Goal: Use online tool/utility: Utilize a website feature to perform a specific function

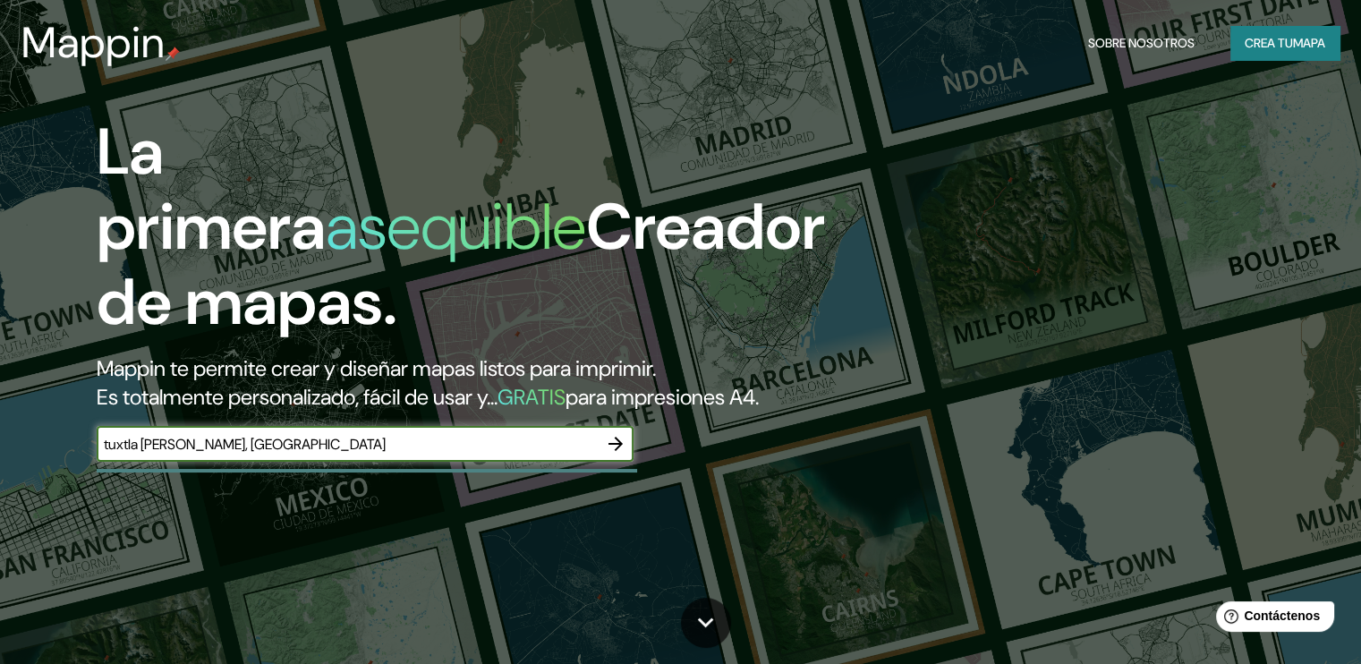
type input "tuxtla [PERSON_NAME], [GEOGRAPHIC_DATA]"
click at [619, 455] on icon "button" at bounding box center [615, 443] width 21 height 21
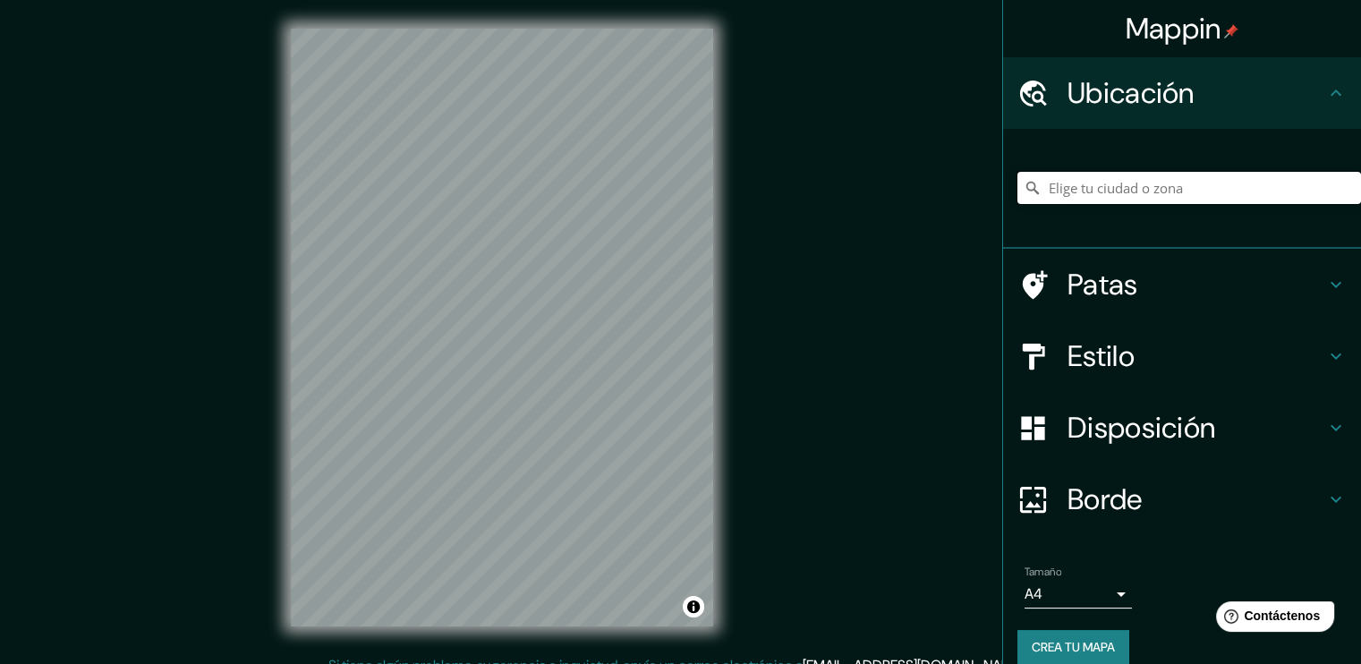
click at [1161, 183] on input "Elige tu ciudad o zona" at bounding box center [1190, 188] width 344 height 32
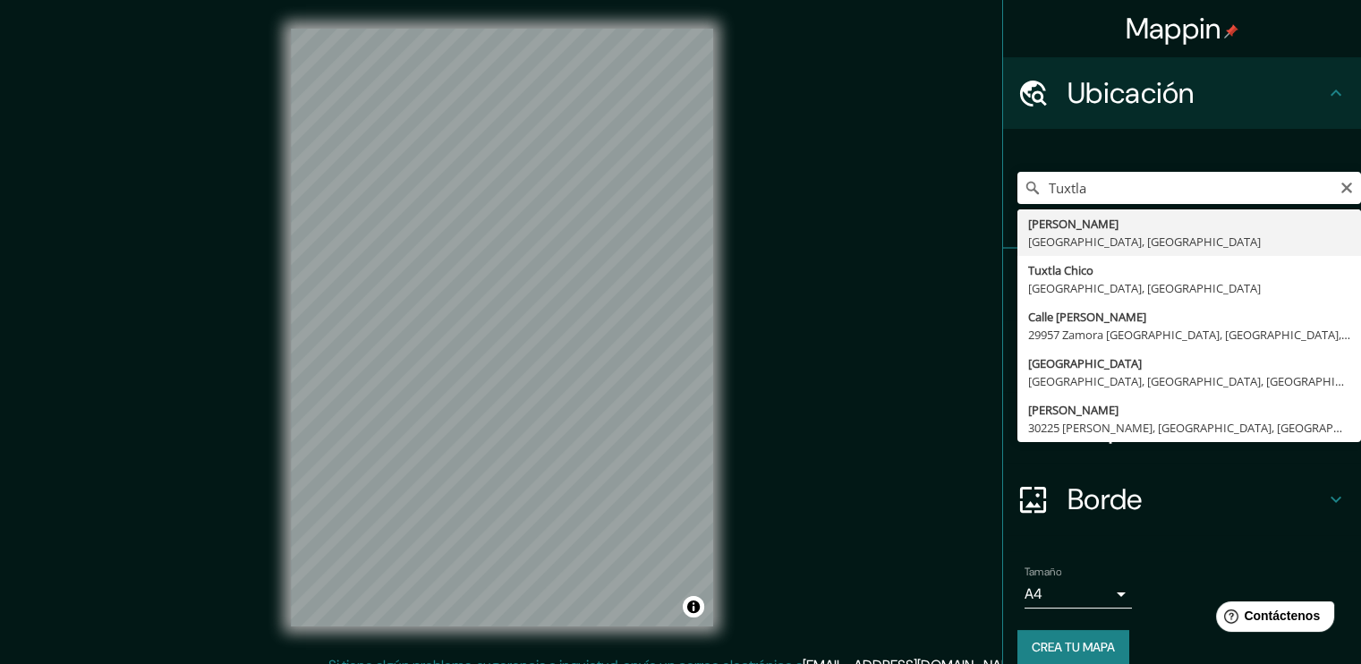
type input "Tuxtla [PERSON_NAME], [GEOGRAPHIC_DATA], [GEOGRAPHIC_DATA]"
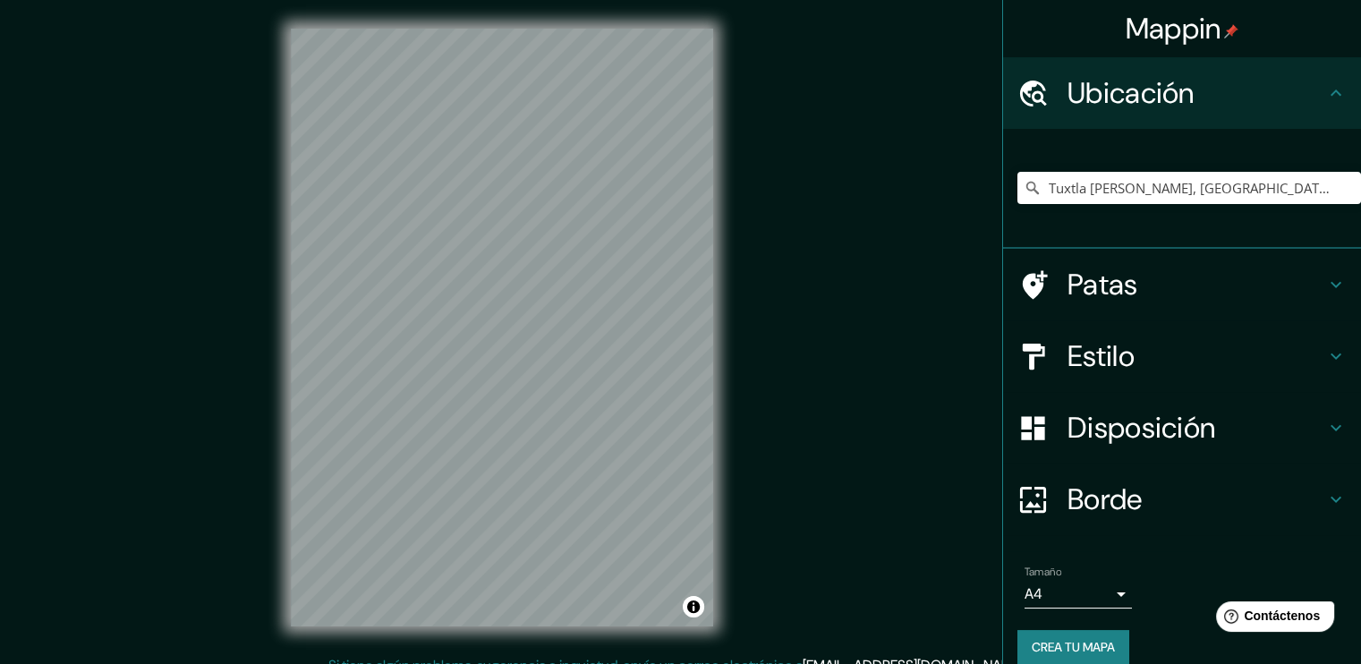
click at [1171, 353] on h4 "Estilo" at bounding box center [1197, 356] width 258 height 36
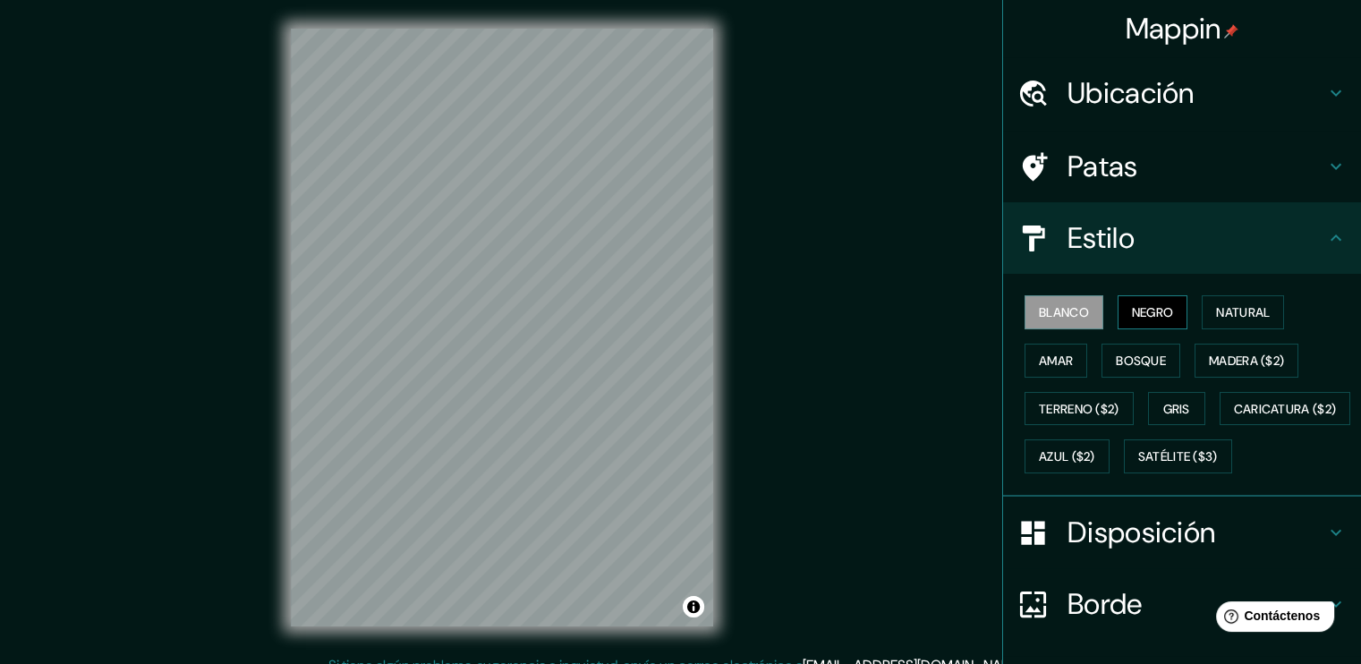
click at [1135, 315] on font "Negro" at bounding box center [1153, 312] width 42 height 16
click at [1260, 301] on font "Natural" at bounding box center [1243, 312] width 54 height 23
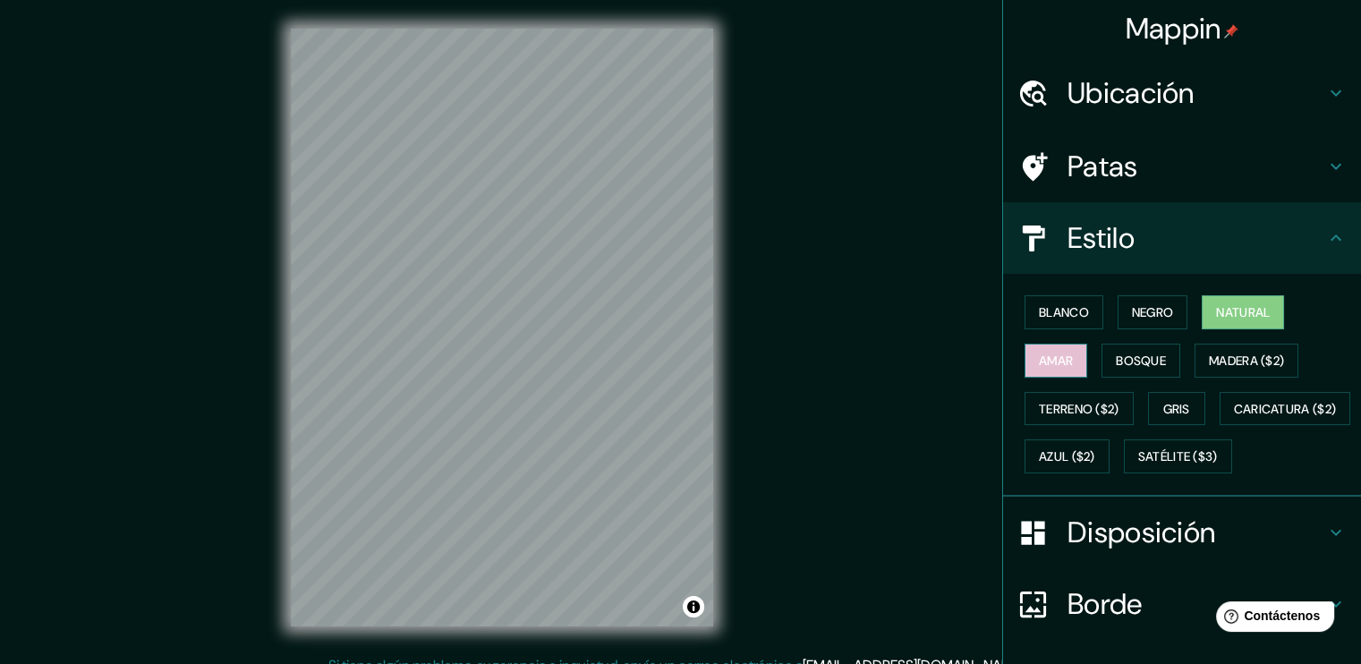
click at [1047, 373] on button "Amar" at bounding box center [1056, 361] width 63 height 34
click at [1122, 349] on font "Bosque" at bounding box center [1141, 360] width 50 height 23
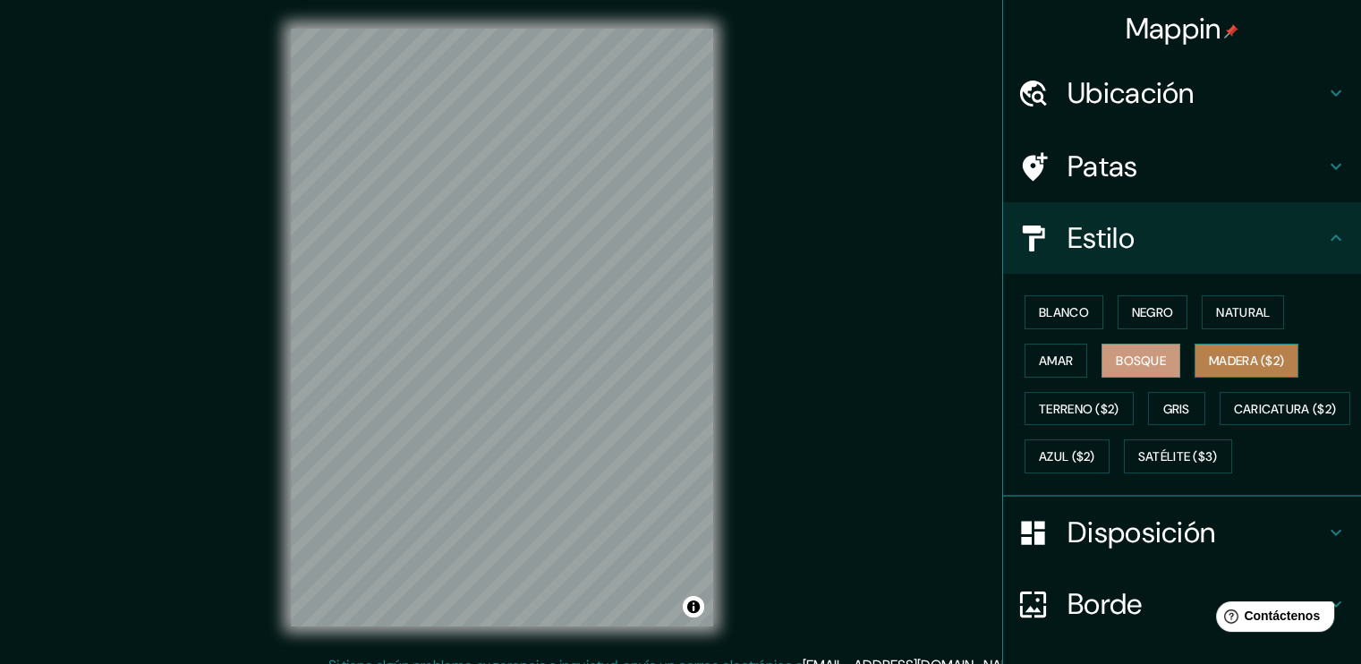
click at [1252, 353] on font "Madera ($2)" at bounding box center [1246, 361] width 75 height 16
click at [1044, 371] on button "Amar" at bounding box center [1056, 361] width 63 height 34
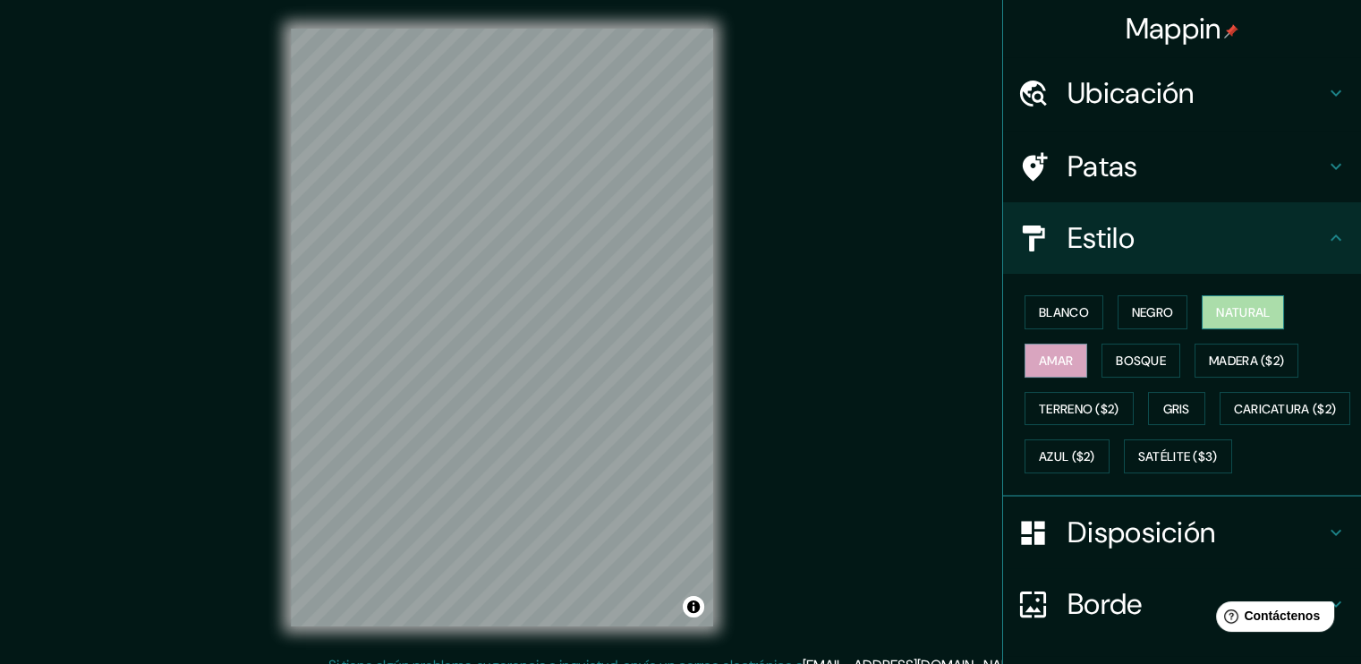
click at [1221, 304] on font "Natural" at bounding box center [1243, 312] width 54 height 16
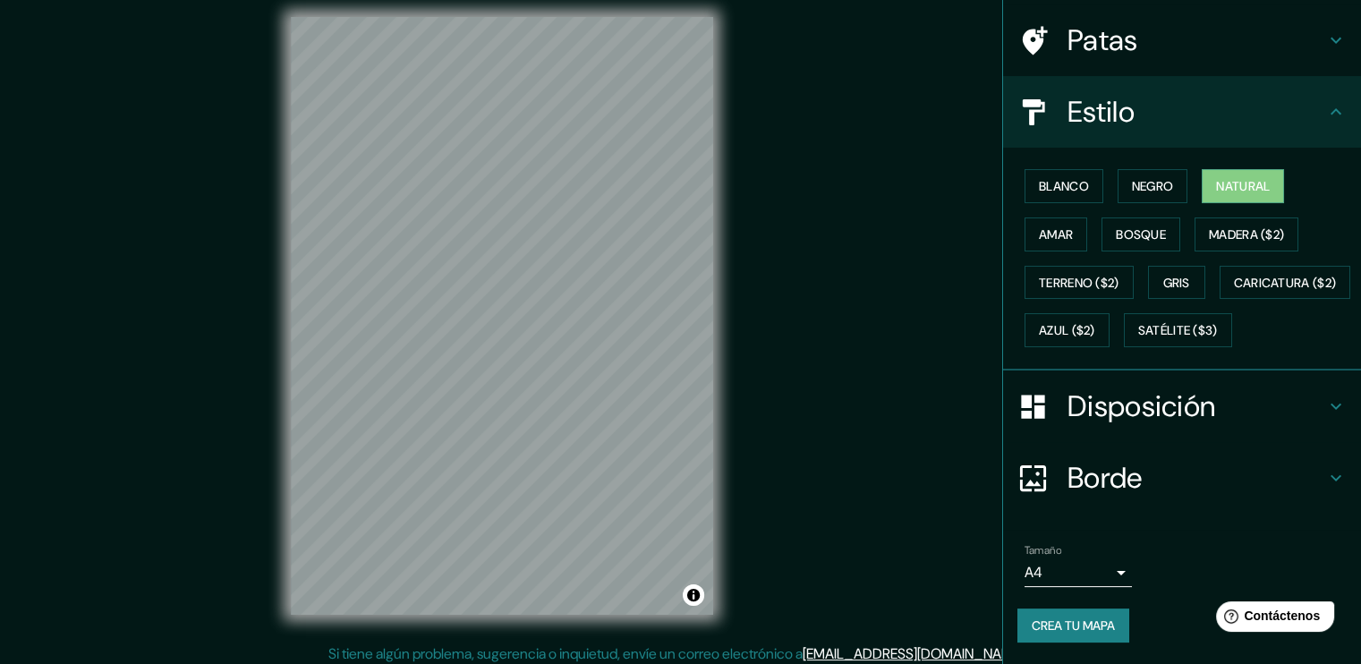
scroll to position [19, 0]
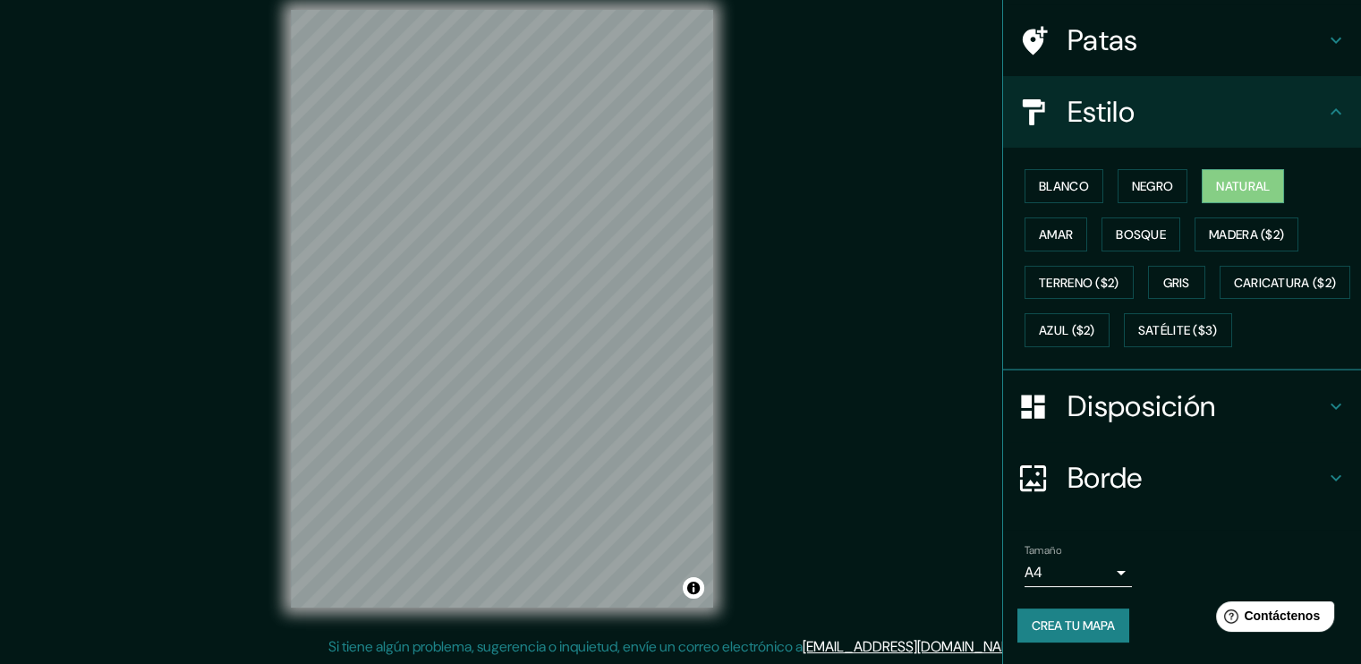
click at [1185, 396] on font "Disposición" at bounding box center [1142, 407] width 148 height 38
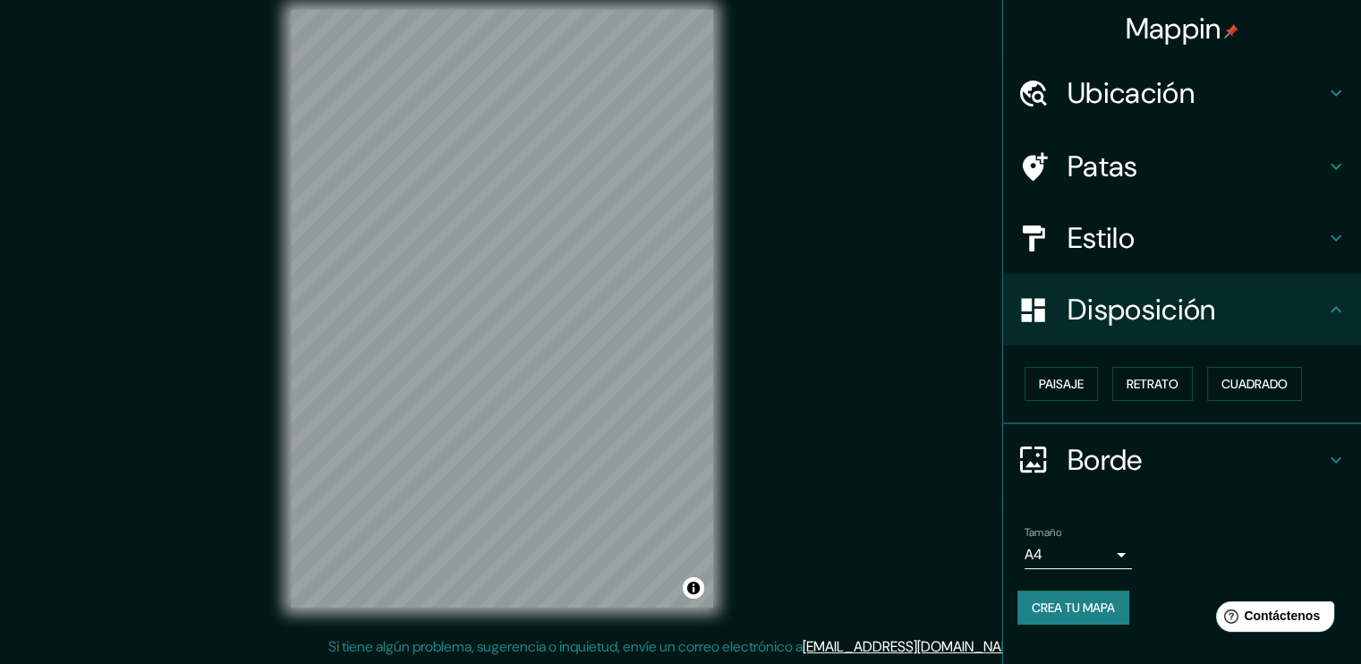
scroll to position [0, 0]
click at [1056, 386] on font "Paisaje" at bounding box center [1061, 384] width 45 height 16
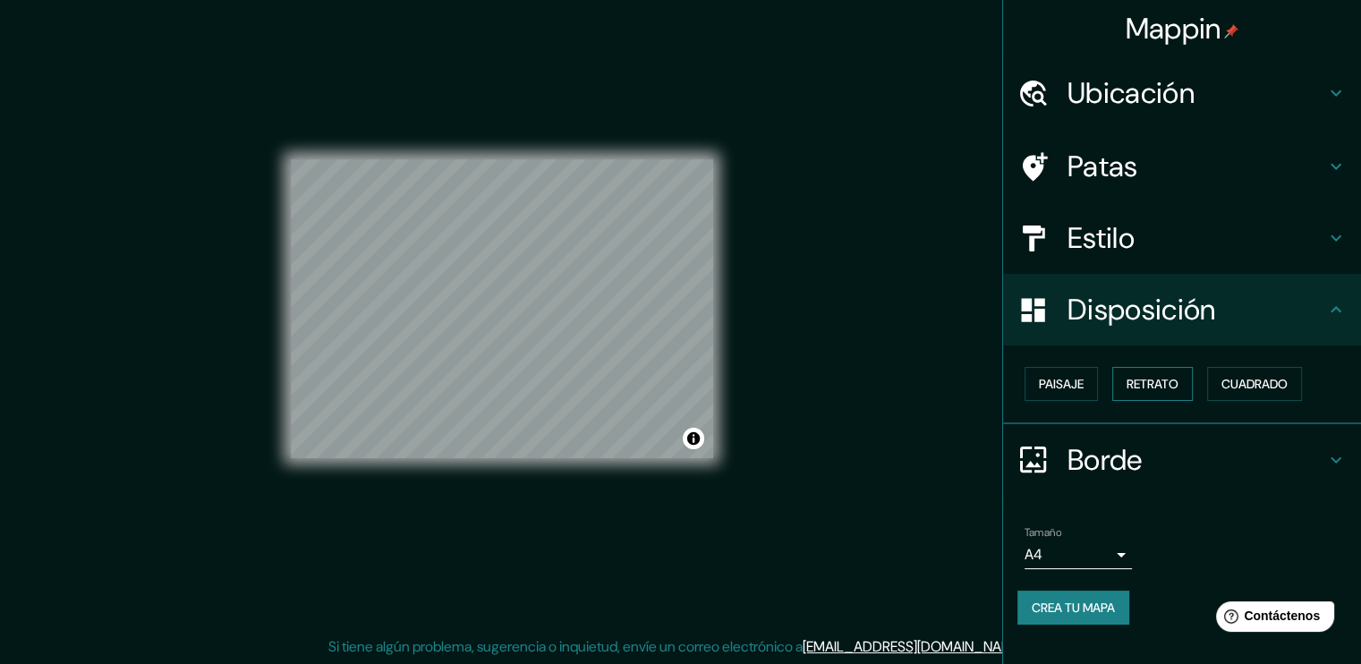
click at [1165, 379] on font "Retrato" at bounding box center [1153, 384] width 52 height 16
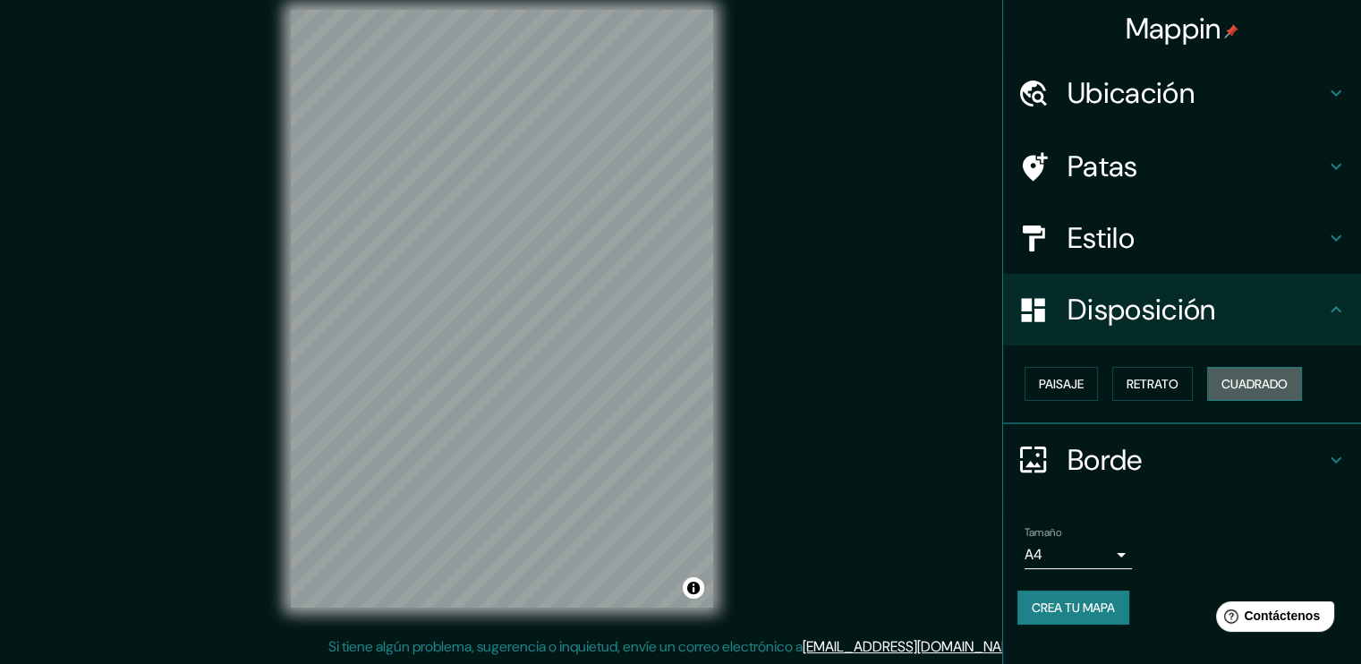
click at [1238, 388] on font "Cuadrado" at bounding box center [1255, 384] width 66 height 16
